Goal: Task Accomplishment & Management: Use online tool/utility

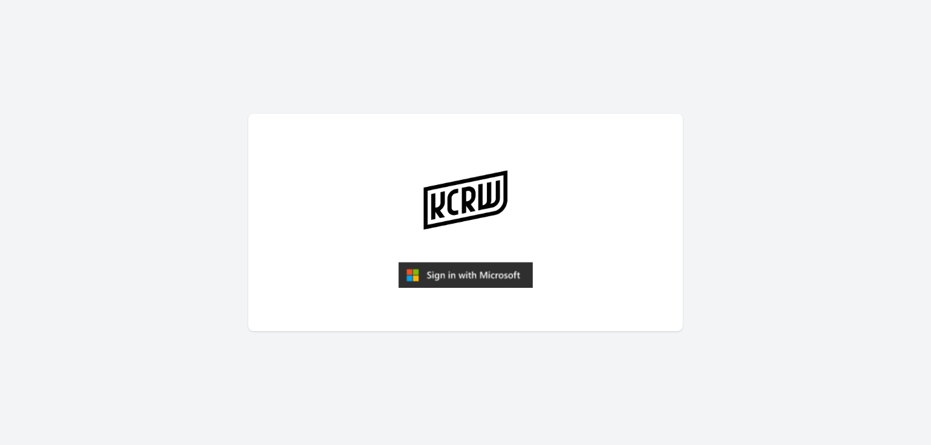
click at [469, 267] on img "submit" at bounding box center [465, 275] width 135 height 26
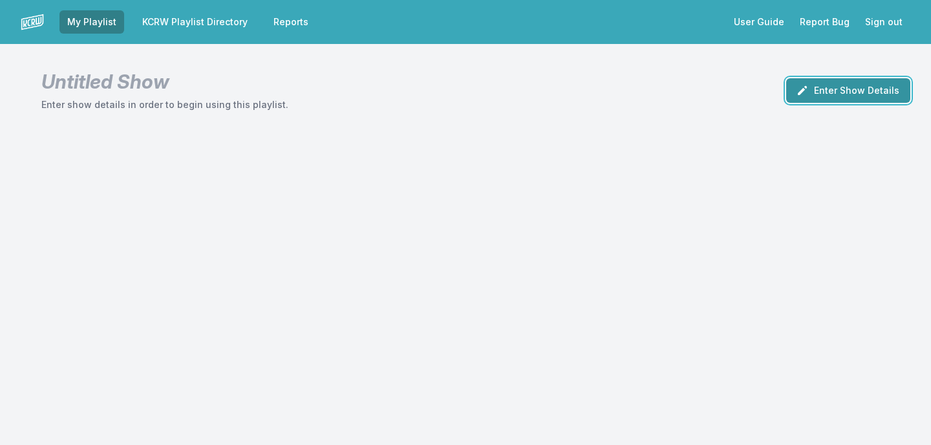
click at [847, 92] on button "Enter Show Details" at bounding box center [848, 90] width 124 height 25
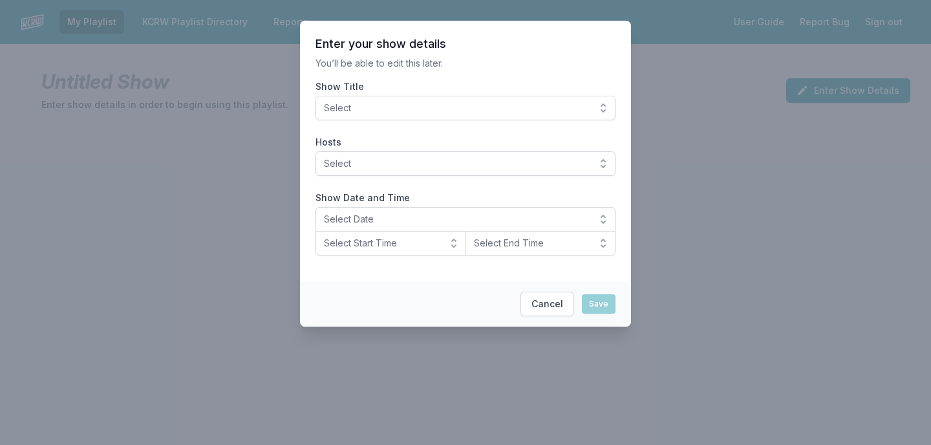
click at [589, 105] on span "Select" at bounding box center [456, 108] width 265 height 13
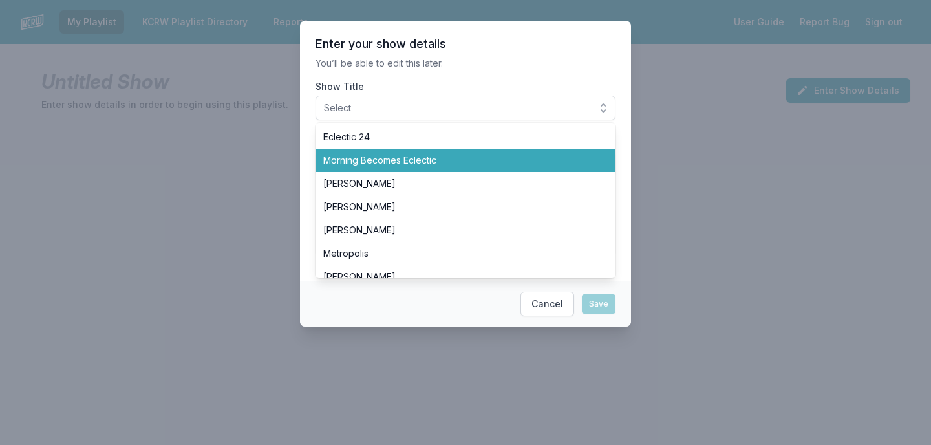
click at [565, 153] on li "Morning Becomes Eclectic" at bounding box center [466, 160] width 300 height 23
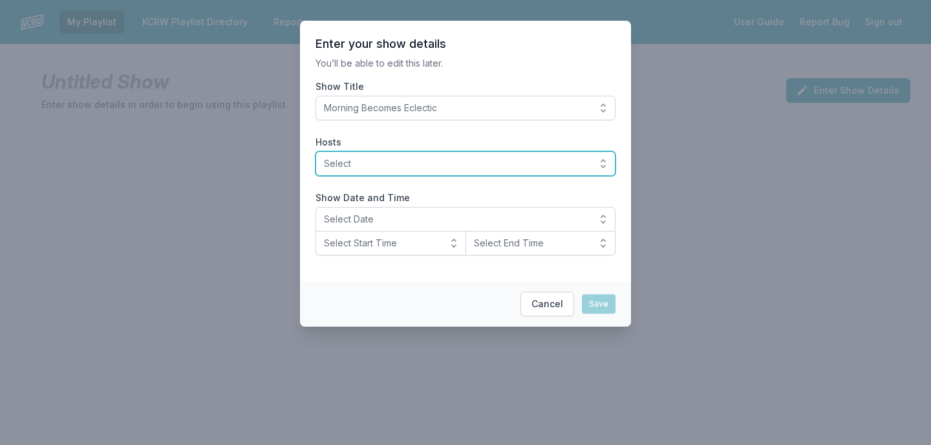
click at [527, 165] on span "Select" at bounding box center [456, 163] width 265 height 13
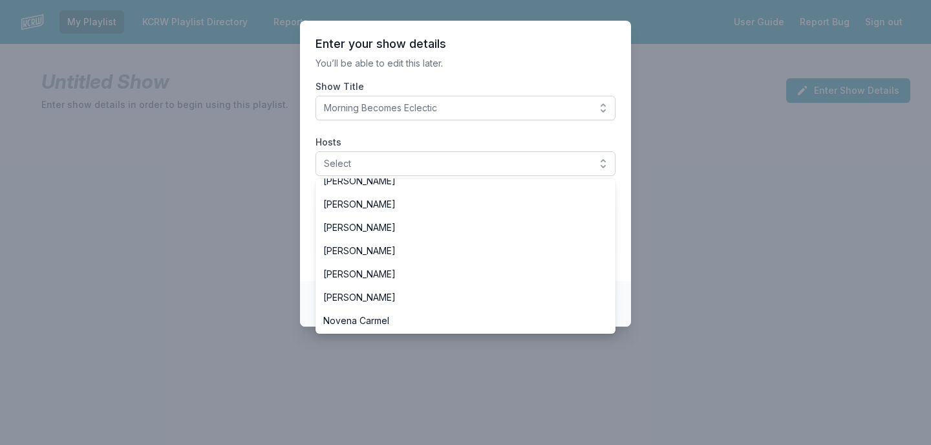
scroll to position [226, 0]
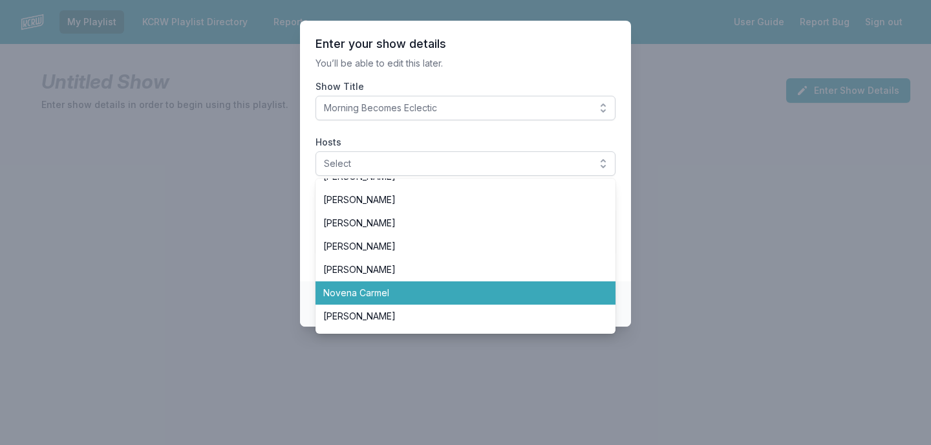
click at [477, 292] on span "Novena Carmel" at bounding box center [457, 292] width 269 height 13
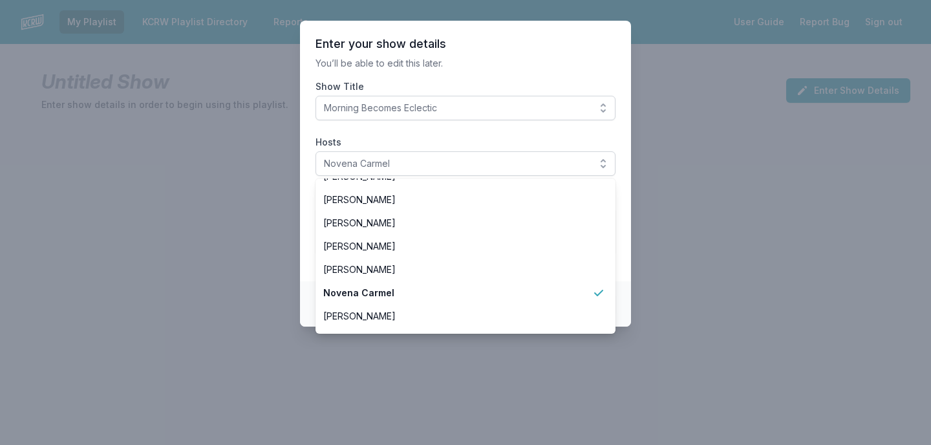
click at [577, 75] on section "Enter your show details You’ll be able to edit this later. Show Title Morning B…" at bounding box center [465, 151] width 331 height 261
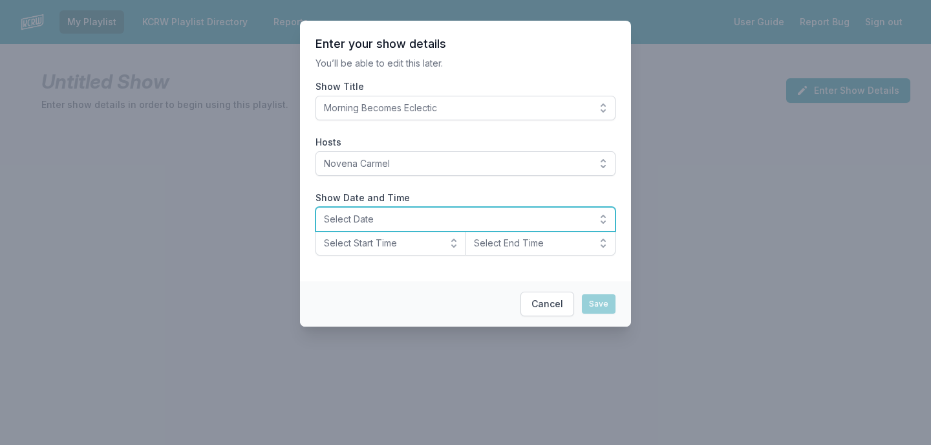
click at [470, 222] on span "Select Date" at bounding box center [456, 219] width 265 height 13
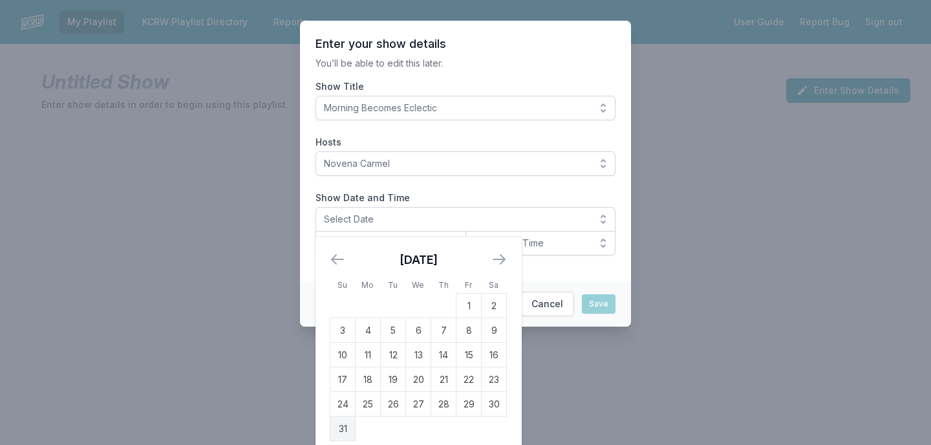
click at [503, 259] on icon "Move forward to switch to the next month." at bounding box center [499, 259] width 12 height 9
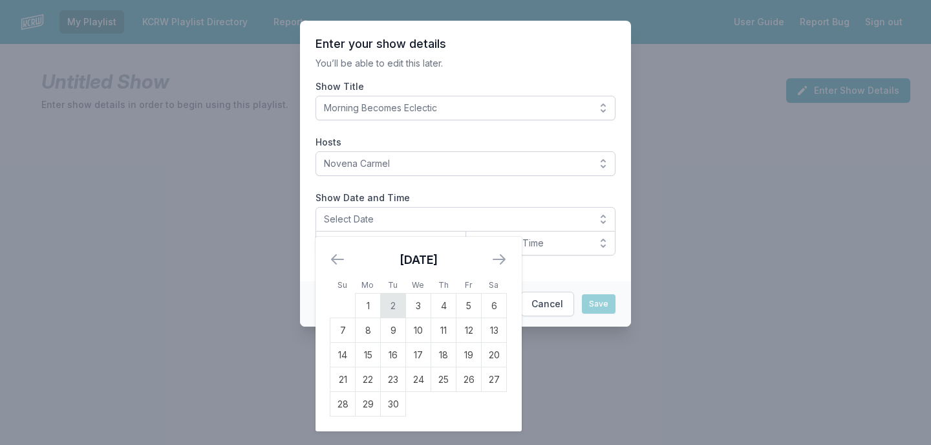
click at [393, 305] on td "2" at bounding box center [393, 306] width 25 height 25
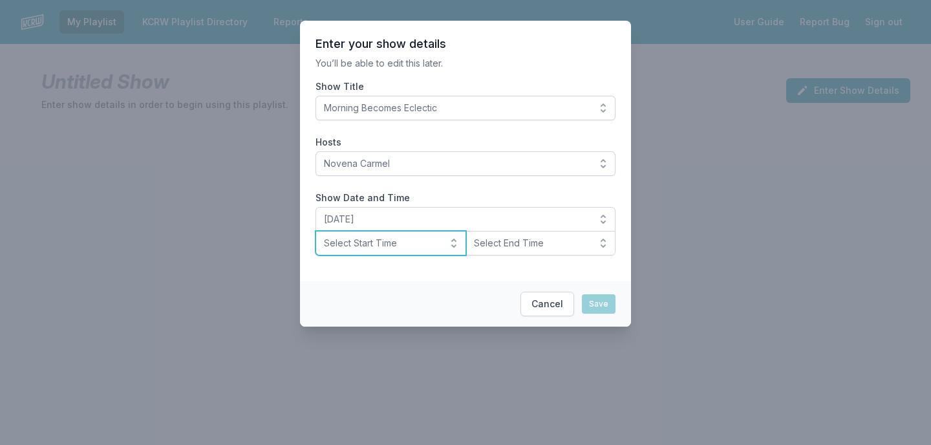
click at [418, 244] on span "Select Start Time" at bounding box center [382, 243] width 116 height 13
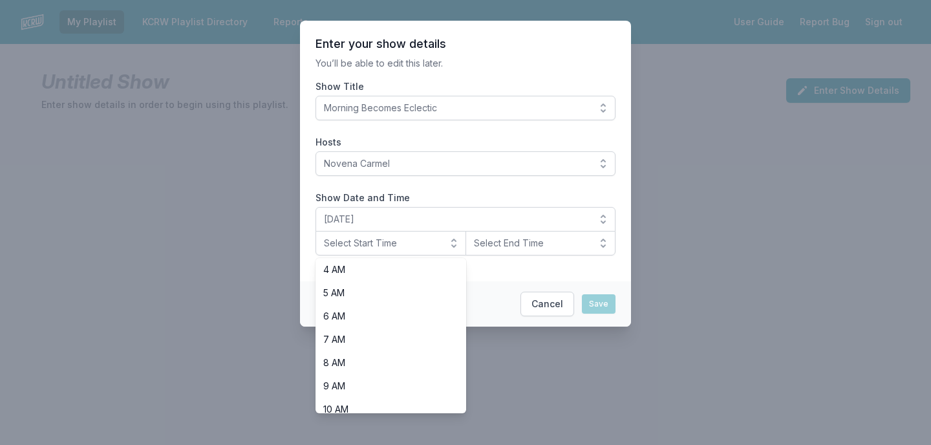
scroll to position [100, 0]
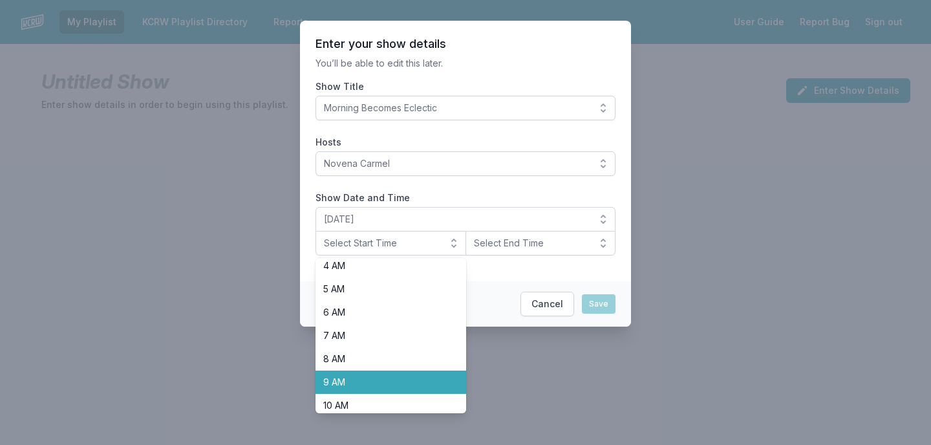
click at [373, 378] on span "9 AM" at bounding box center [383, 382] width 120 height 13
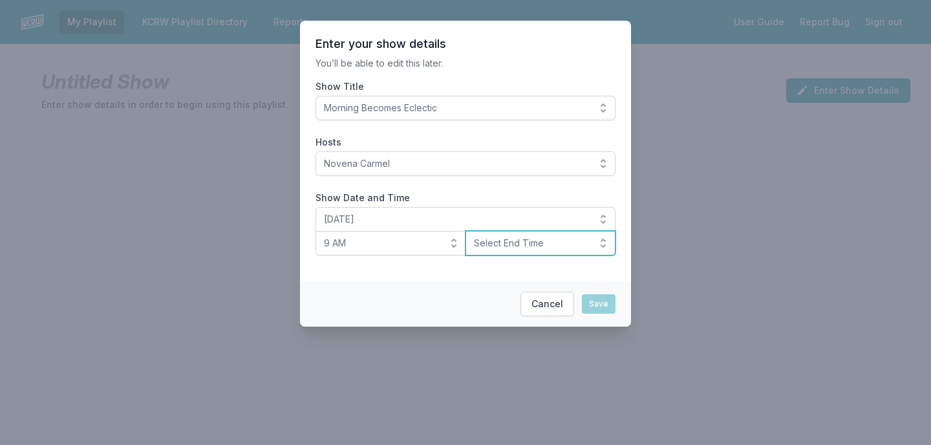
click at [510, 248] on span "Select End Time" at bounding box center [532, 243] width 116 height 13
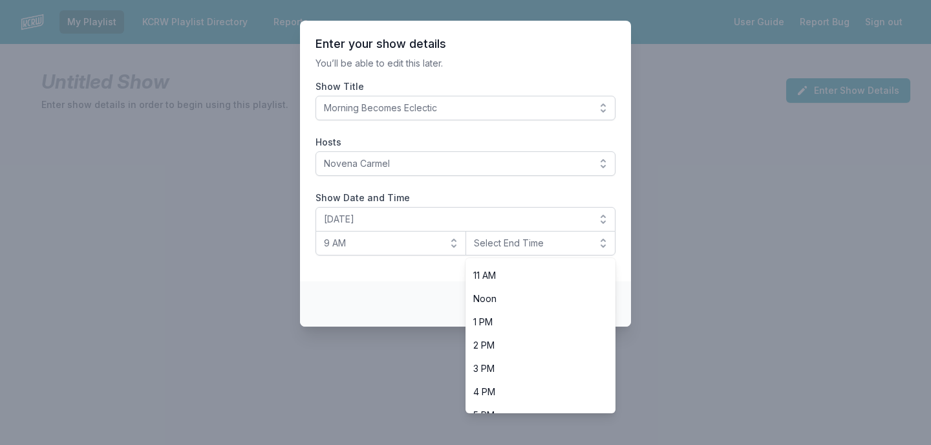
scroll to position [265, 0]
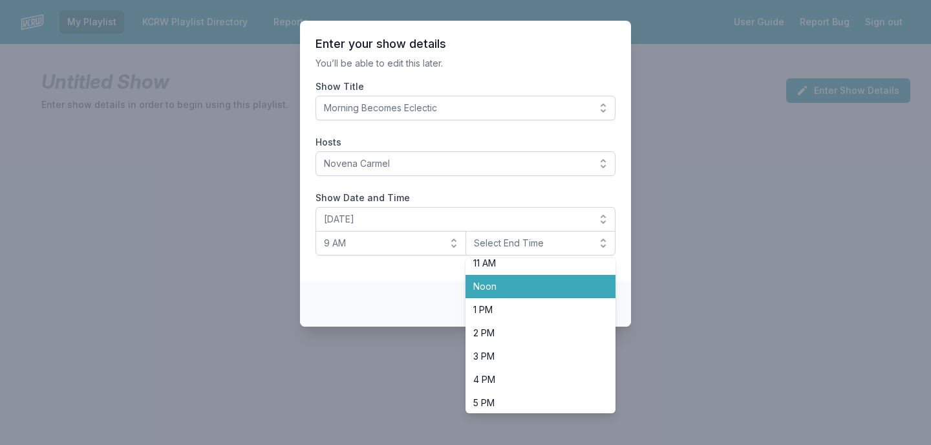
click at [506, 284] on span "Noon" at bounding box center [533, 286] width 120 height 13
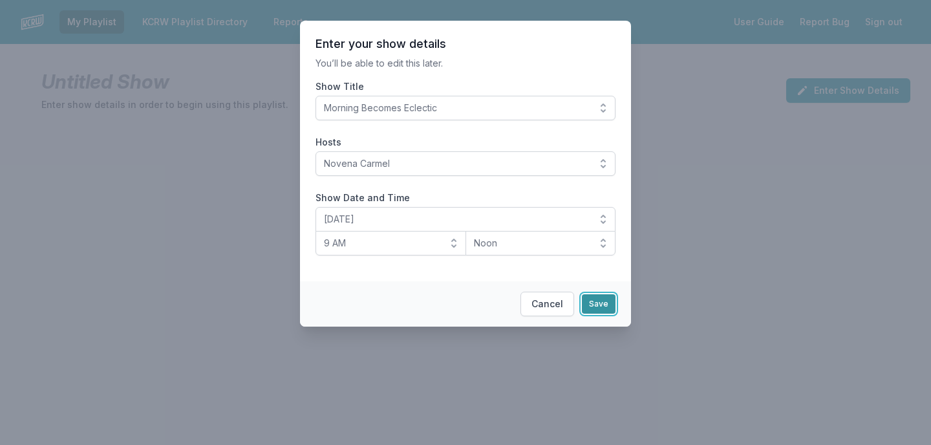
click at [606, 305] on button "Save" at bounding box center [599, 303] width 34 height 19
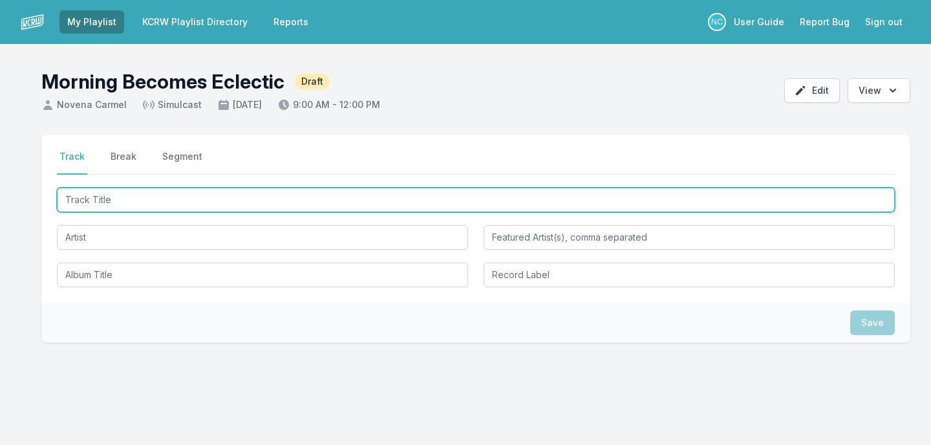
click at [365, 193] on input "Track Title" at bounding box center [476, 200] width 838 height 25
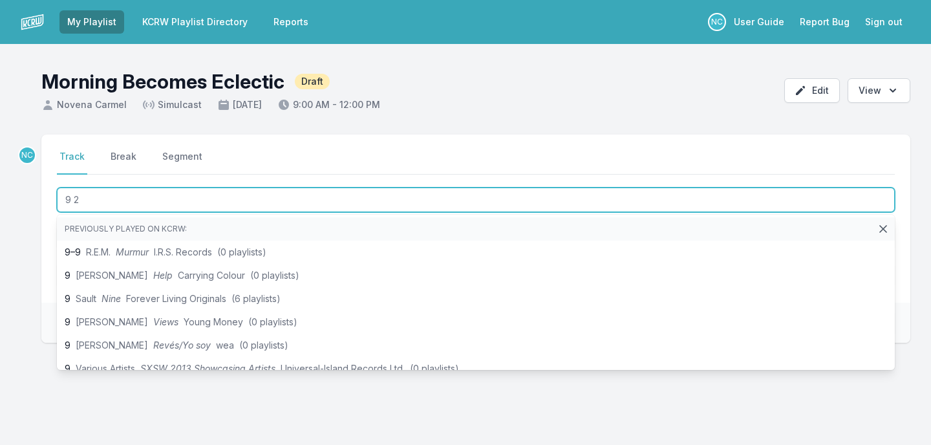
type input "9 2 5"
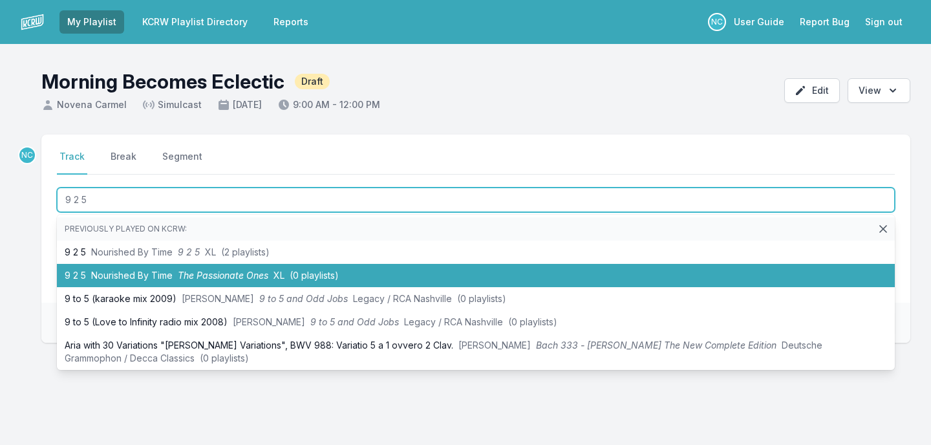
click at [357, 275] on li "9 2 5 Nourished By Time The Passionate Ones XL (0 playlists)" at bounding box center [476, 275] width 838 height 23
